Goal: Task Accomplishment & Management: Manage account settings

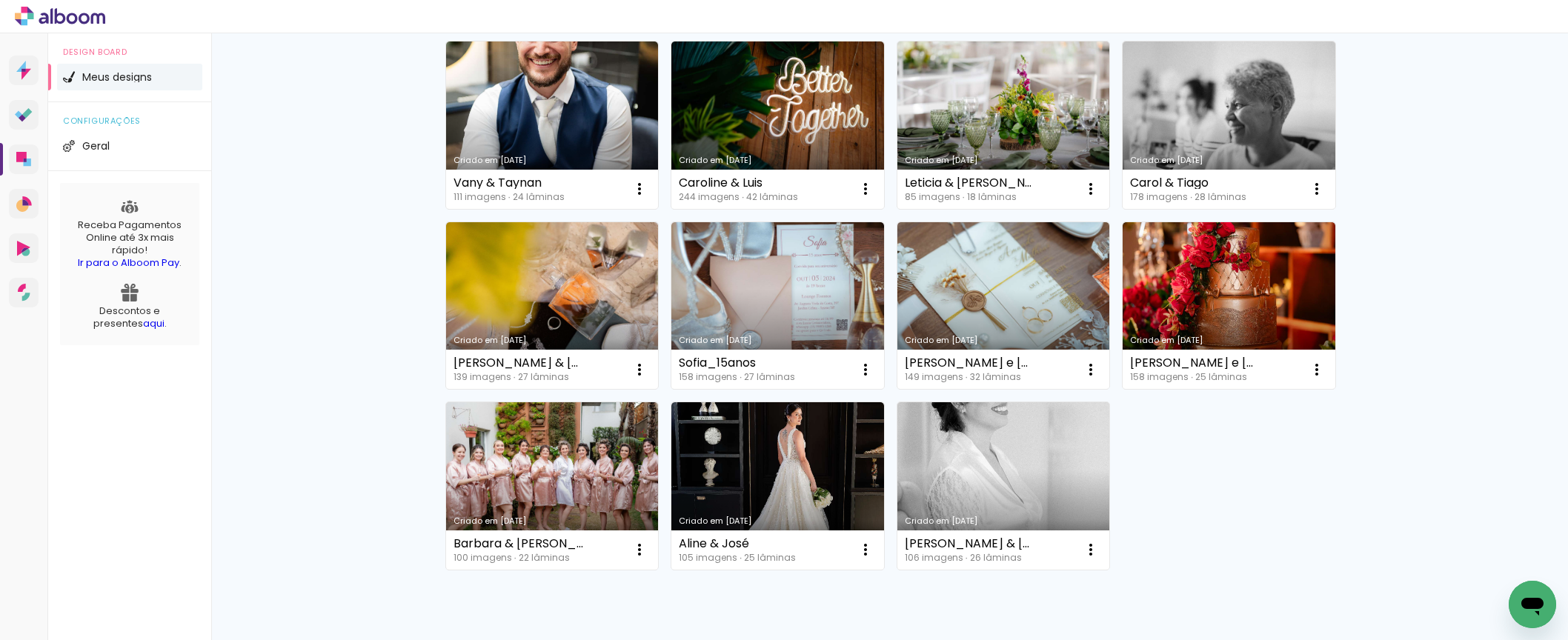
scroll to position [175, 0]
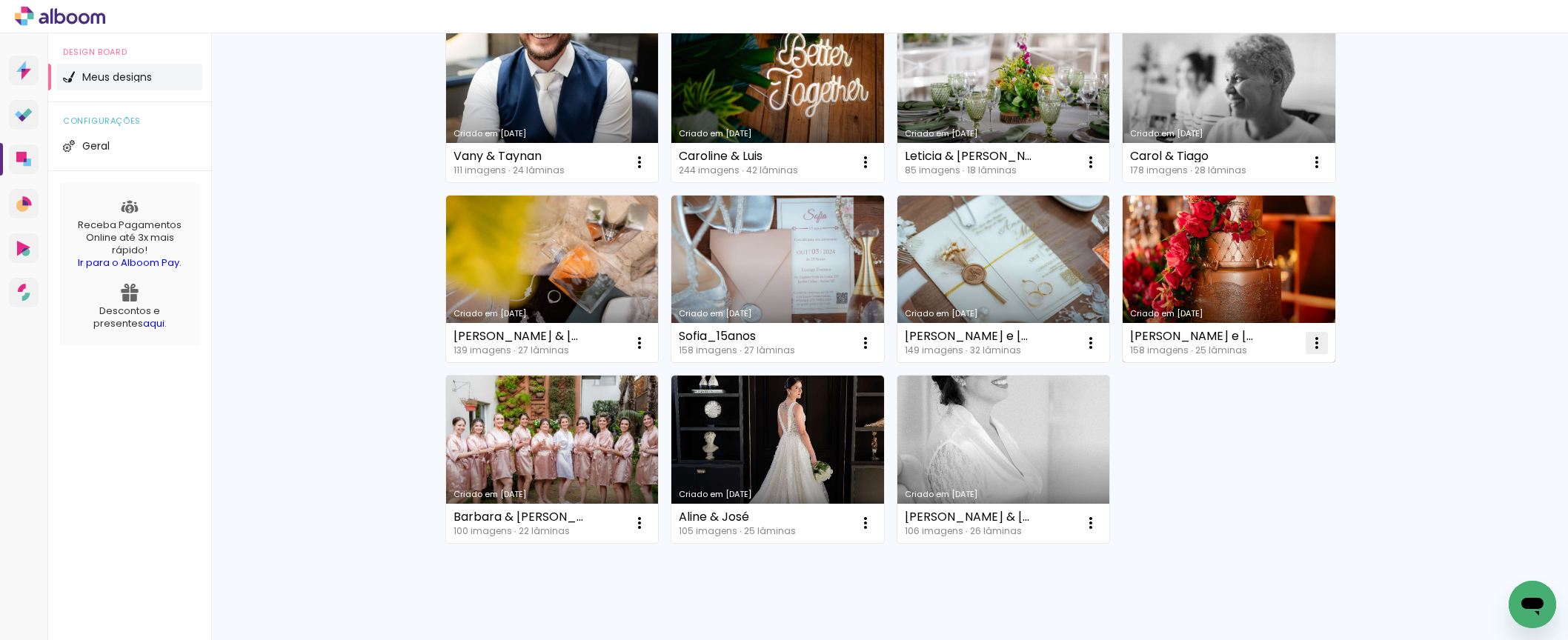
click at [648, 171] on iron-icon at bounding box center [639, 162] width 18 height 18
click at [1218, 441] on span "Excluir" at bounding box center [1228, 440] width 32 height 10
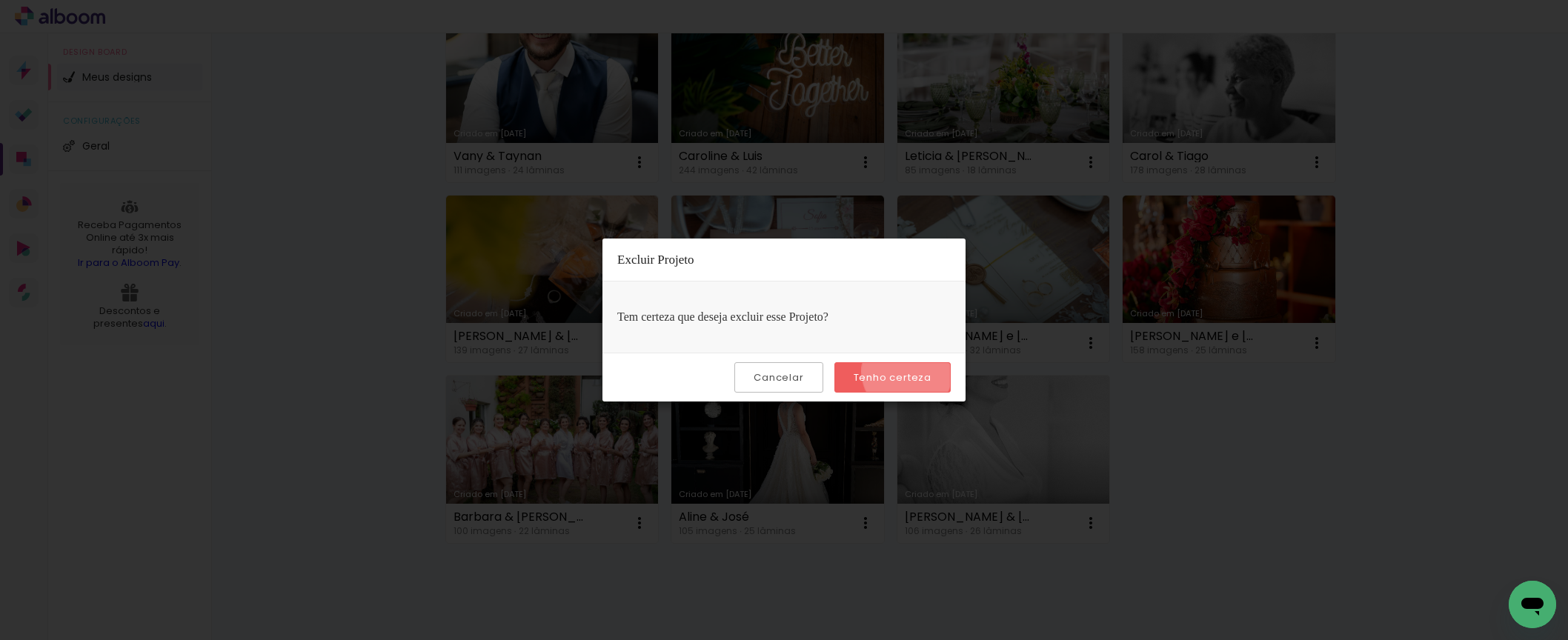
drag, startPoint x: 910, startPoint y: 372, endPoint x: 942, endPoint y: 373, distance: 32.0
click at [0, 0] on slot "Tenho certeza" at bounding box center [0, 0] width 0 height 0
click at [1183, 410] on iron-overlay-backdrop at bounding box center [784, 320] width 1568 height 640
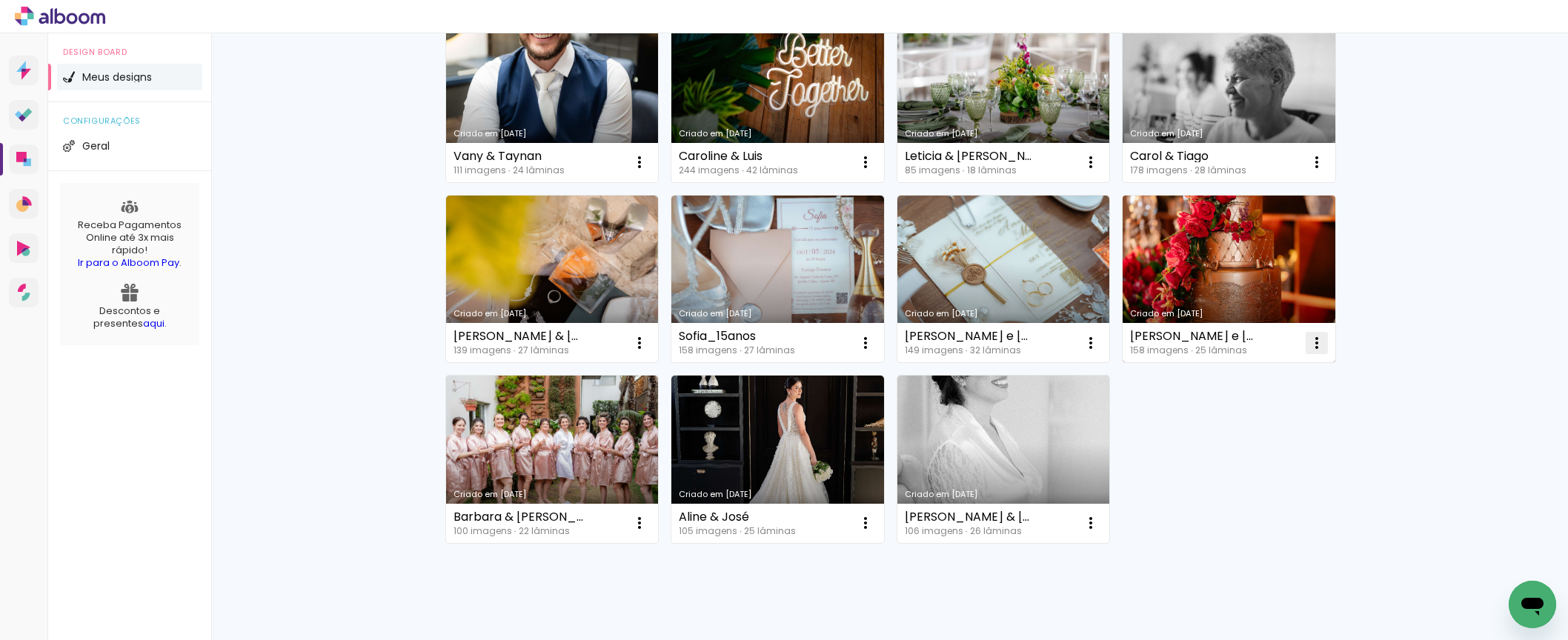
click at [648, 171] on iron-icon at bounding box center [639, 162] width 18 height 18
click at [1222, 439] on span "Excluir" at bounding box center [1228, 440] width 32 height 10
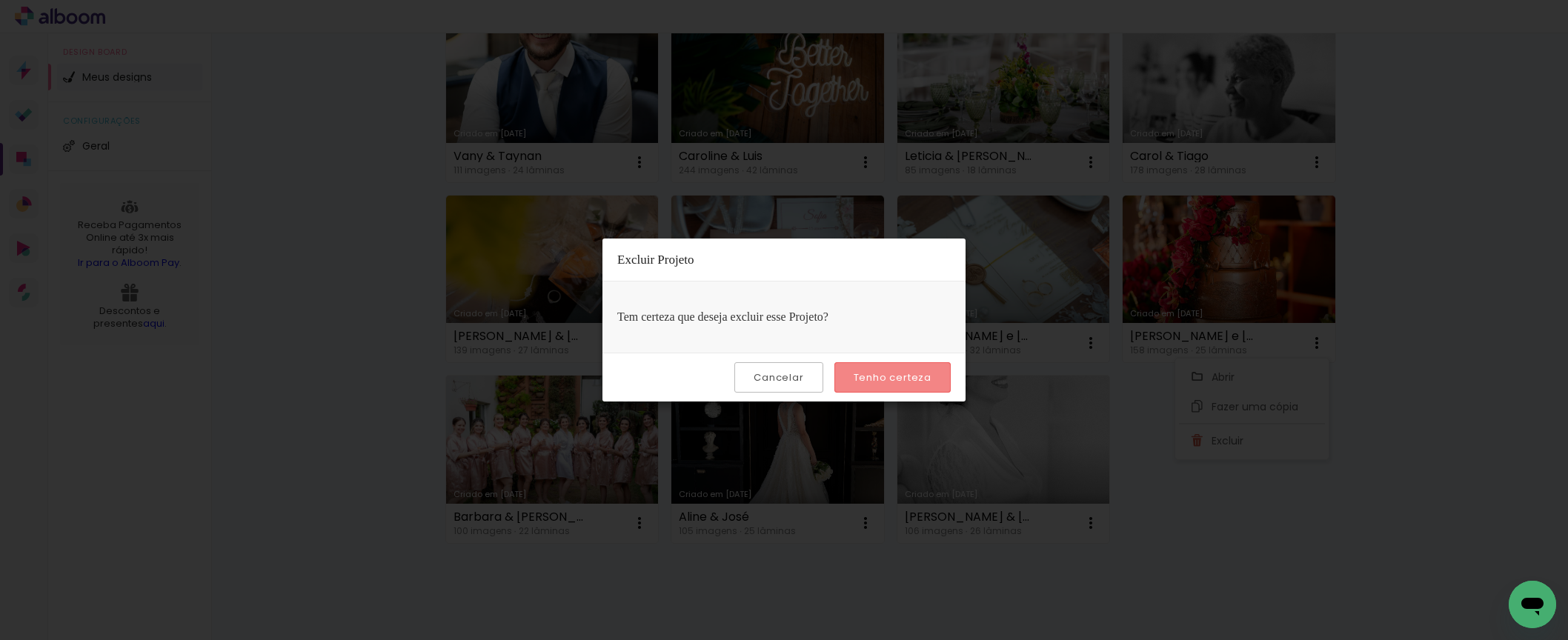
click at [0, 0] on slot "Tenho certeza" at bounding box center [0, 0] width 0 height 0
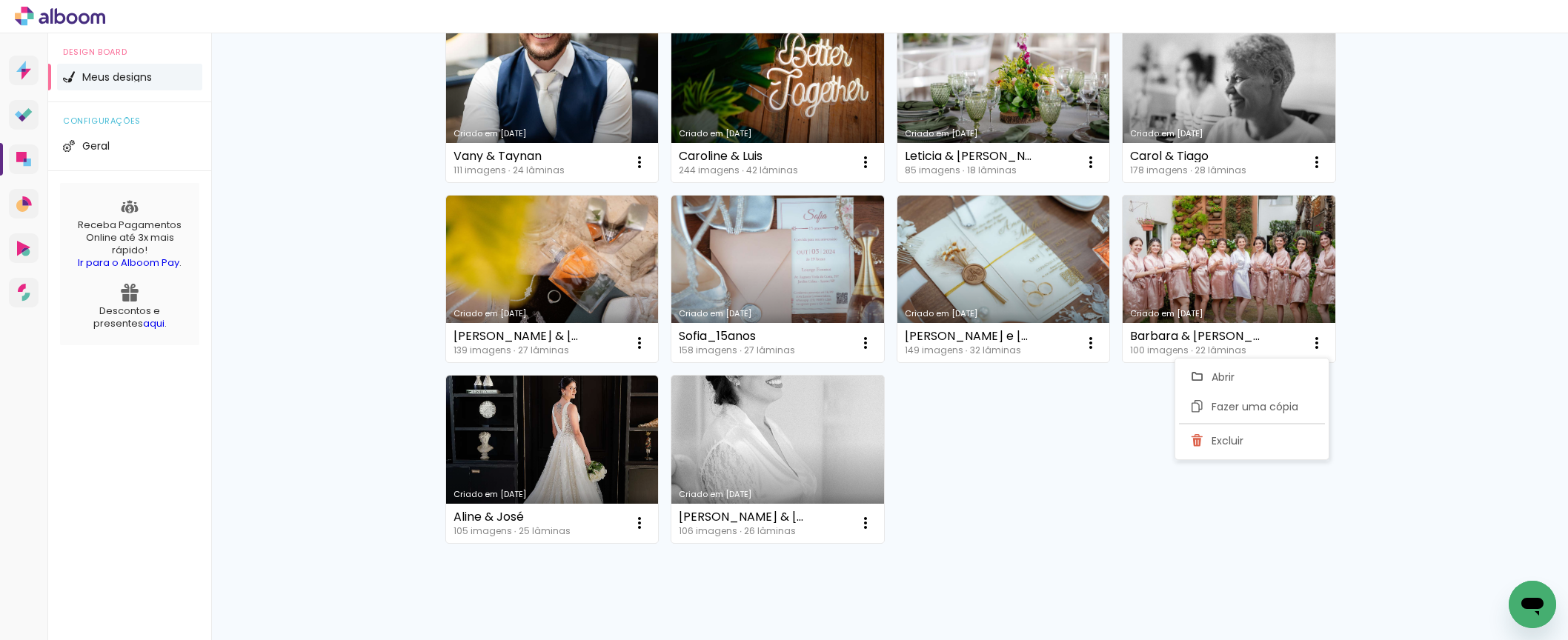
click at [974, 403] on div "Criado em 01/08/25 Vany & Taynan 111 imagens ∙ 24 lâminas Abrir Fazer uma cópia…" at bounding box center [889, 277] width 902 height 541
click at [648, 171] on iron-icon at bounding box center [639, 162] width 18 height 18
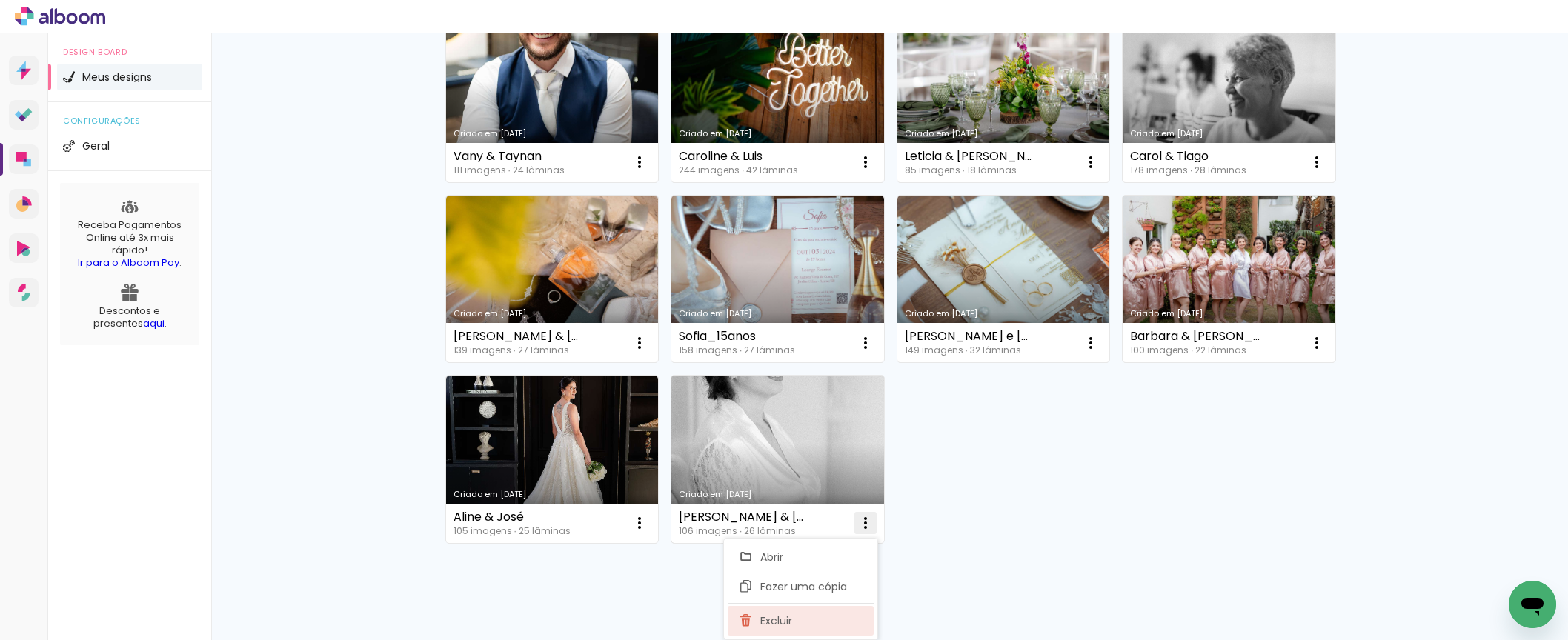
click at [759, 622] on paper-item "Excluir" at bounding box center [800, 621] width 146 height 30
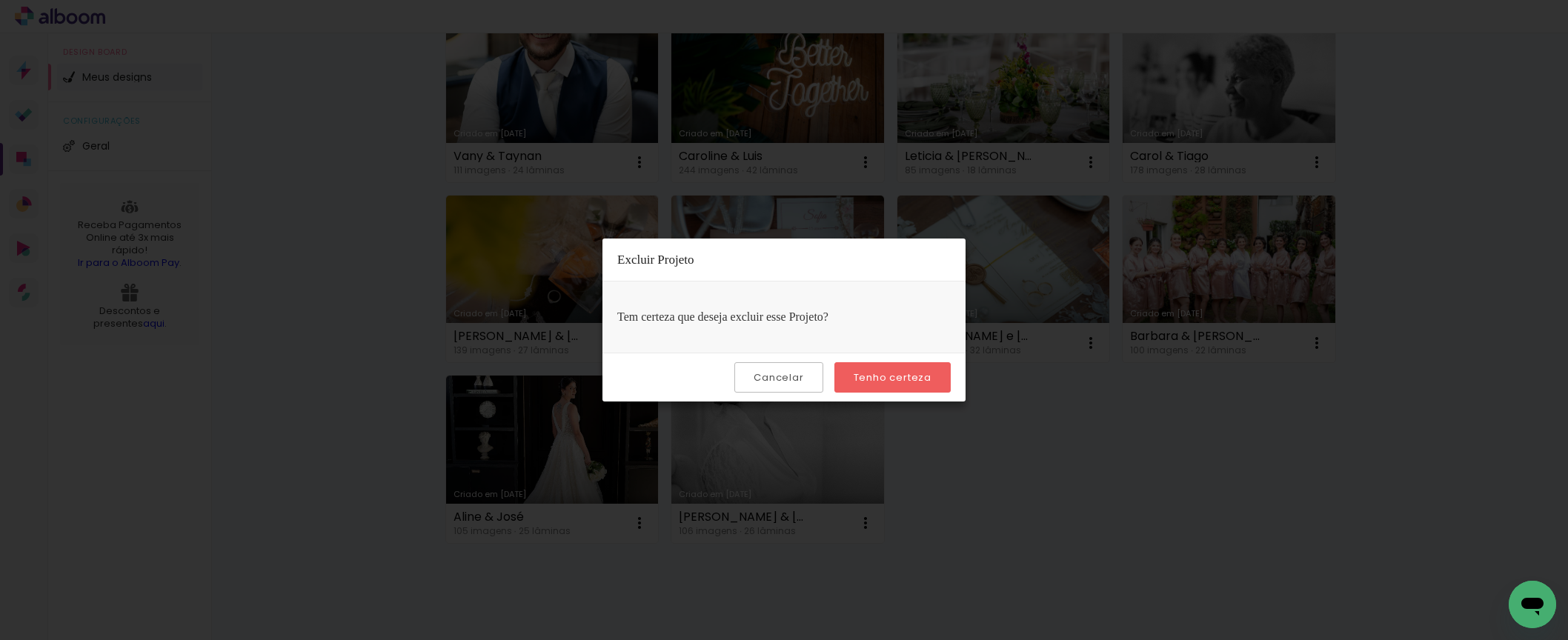
click at [0, 0] on slot "Tenho certeza" at bounding box center [0, 0] width 0 height 0
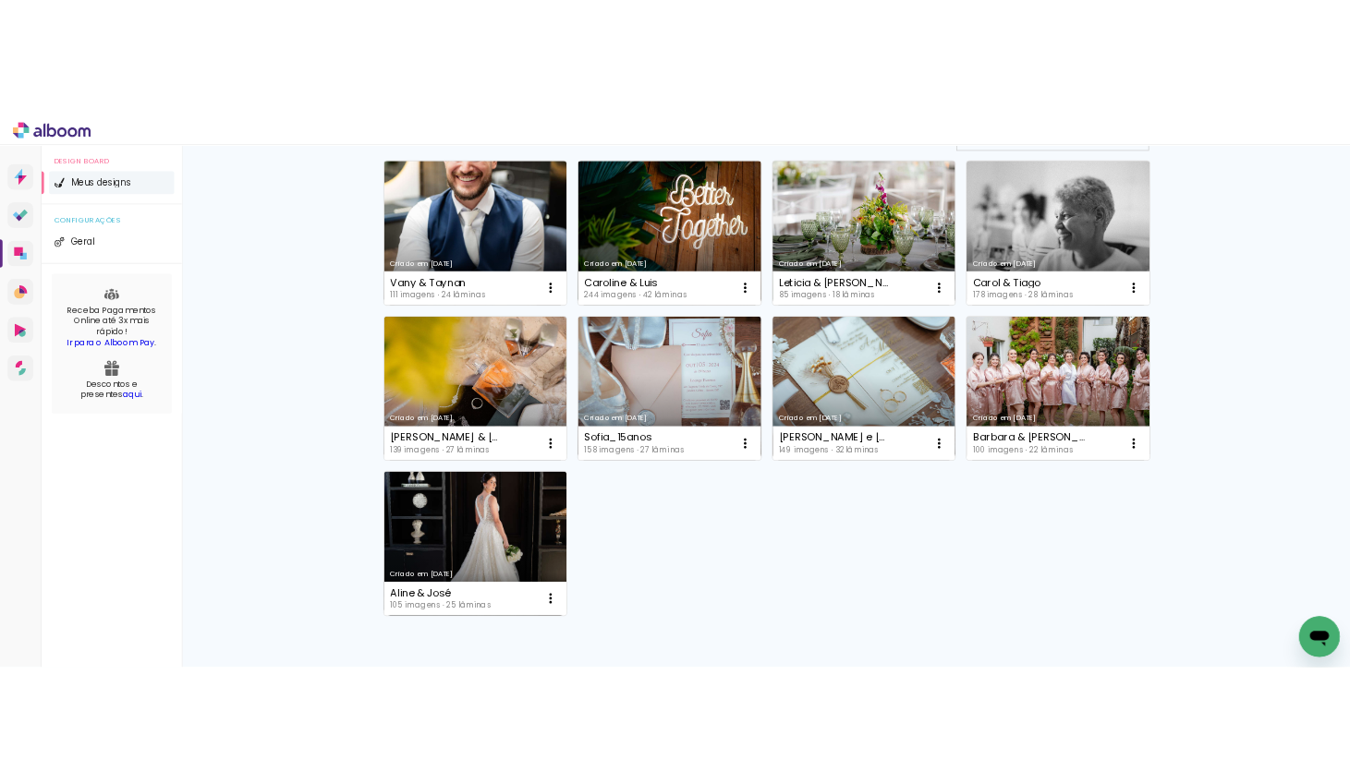
scroll to position [179, 0]
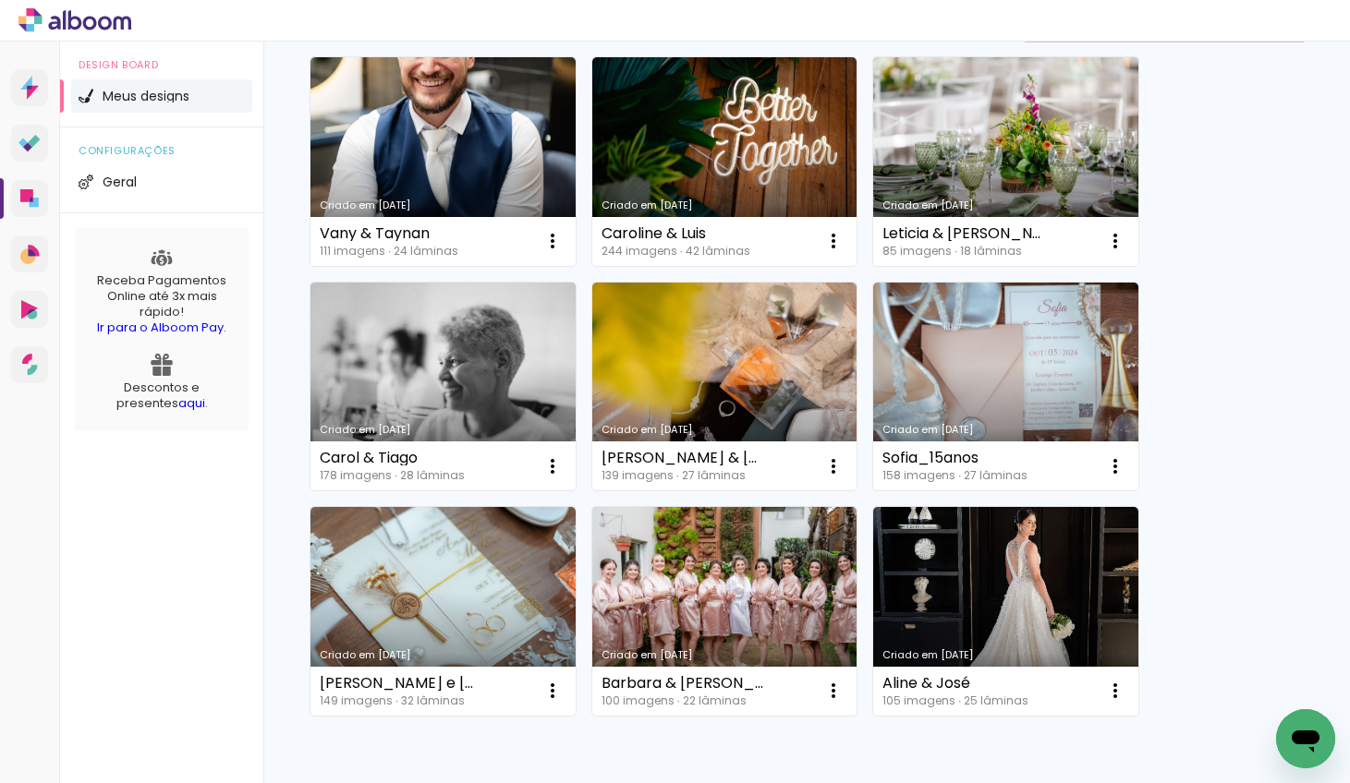
drag, startPoint x: 1033, startPoint y: 553, endPoint x: 1206, endPoint y: 423, distance: 216.4
click at [1033, 553] on link "Criado em [DATE]" at bounding box center [1005, 611] width 265 height 209
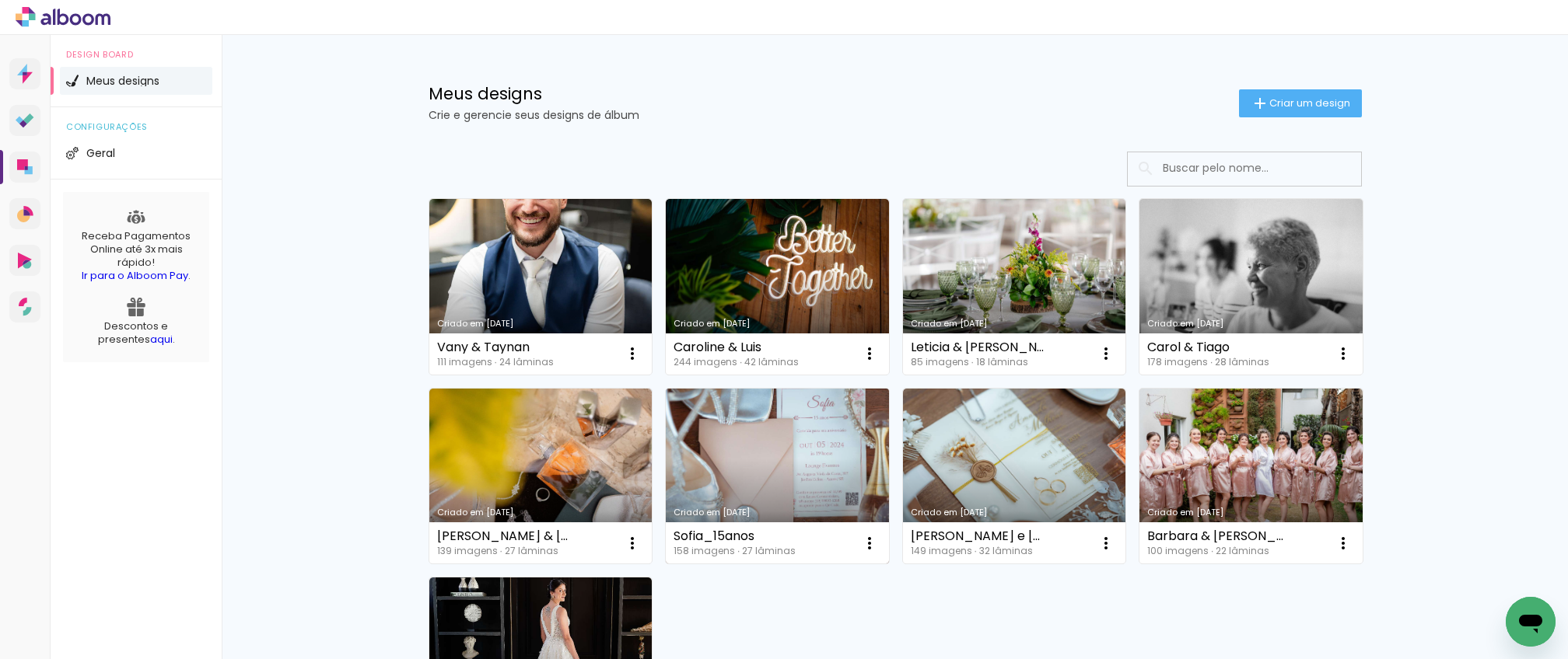
click at [749, 438] on link "Criado em [DATE]" at bounding box center [777, 476] width 223 height 176
